Goal: Task Accomplishment & Management: Manage account settings

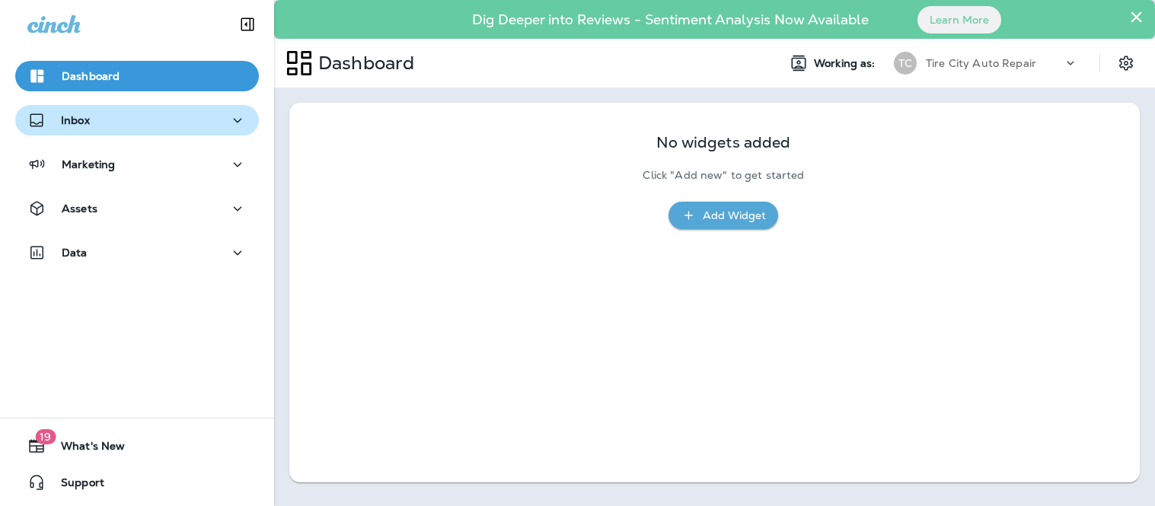
click at [125, 124] on div "Inbox" at bounding box center [136, 120] width 219 height 19
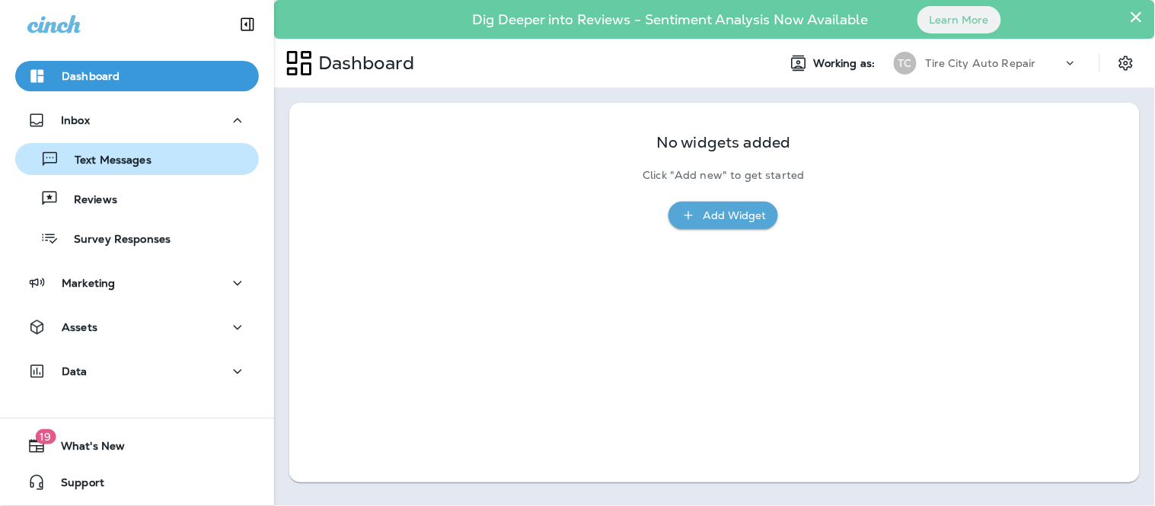
click at [120, 166] on p "Text Messages" at bounding box center [105, 161] width 92 height 14
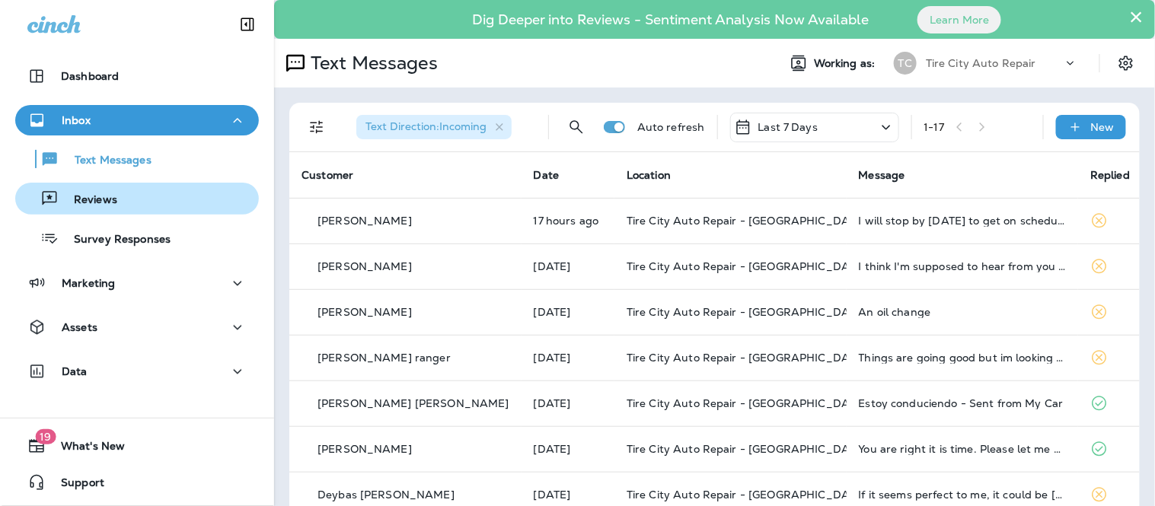
click at [107, 193] on p "Reviews" at bounding box center [88, 200] width 59 height 14
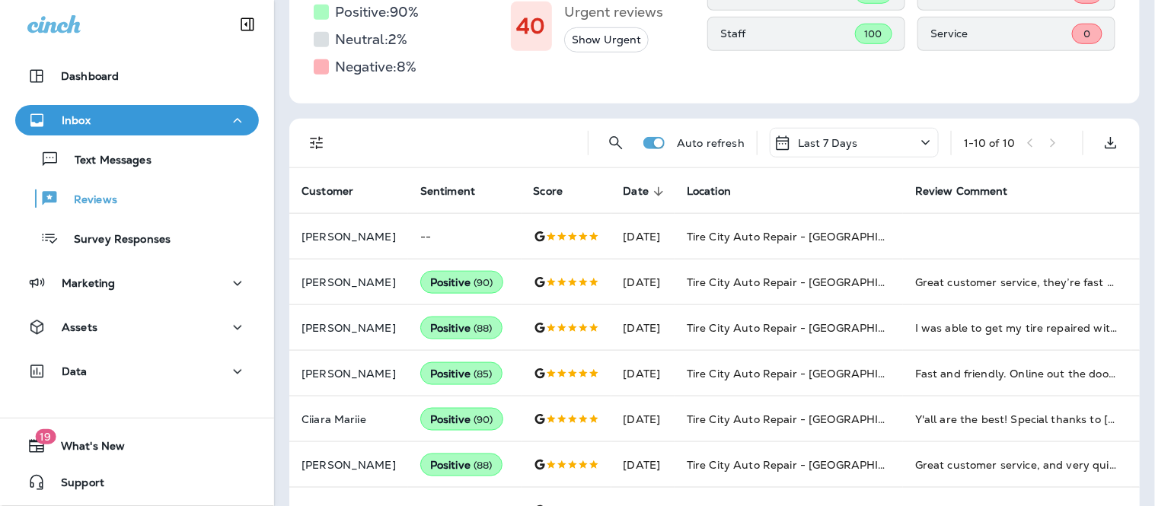
scroll to position [338, 0]
